Goal: Task Accomplishment & Management: Manage account settings

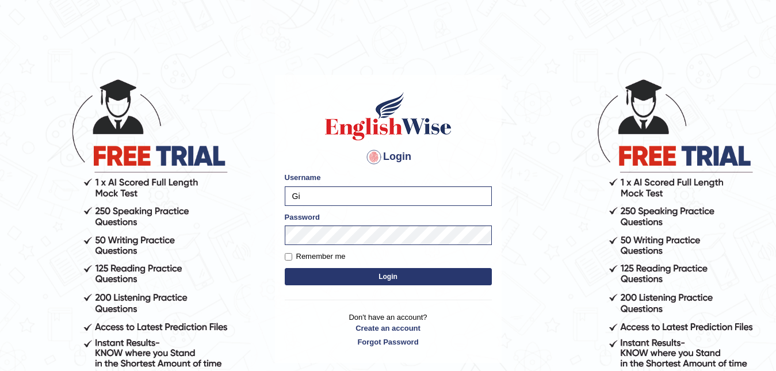
type input "G"
type input "kaumbasombo"
click at [379, 276] on button "Login" at bounding box center [388, 276] width 207 height 17
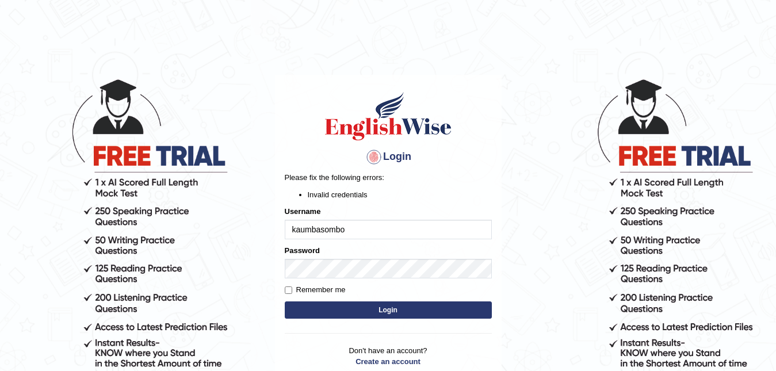
click at [296, 231] on input "kaumbasombo" at bounding box center [388, 230] width 207 height 20
click at [324, 228] on input "Kaumbasombo" at bounding box center [388, 230] width 207 height 20
type input "KaumbaSombo"
click at [379, 304] on button "Login" at bounding box center [388, 310] width 207 height 17
click at [365, 310] on button "Login" at bounding box center [388, 310] width 207 height 17
